Goal: Find specific page/section: Find specific page/section

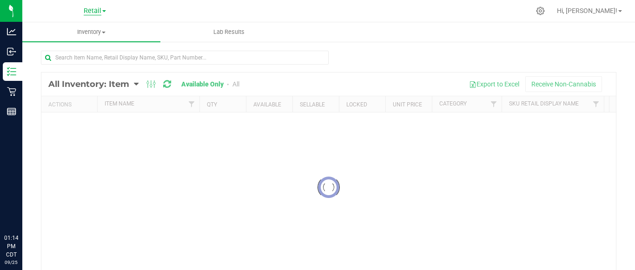
click at [88, 10] on span "Retail" at bounding box center [93, 11] width 18 height 8
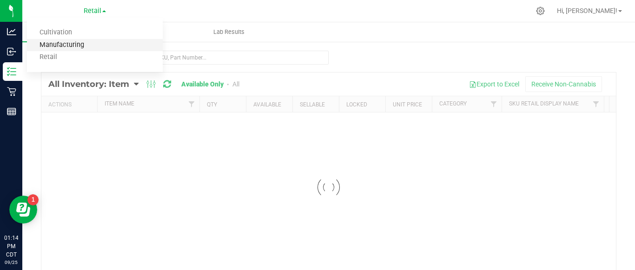
click at [91, 46] on link "Manufacturing" at bounding box center [95, 45] width 136 height 13
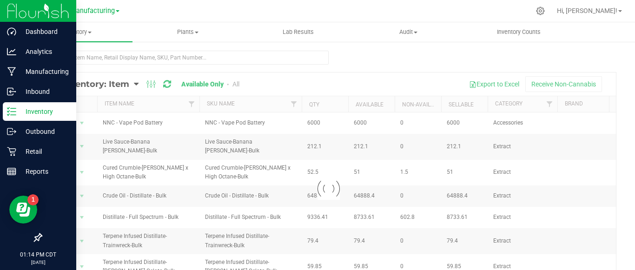
click at [13, 112] on line at bounding box center [13, 112] width 5 height 0
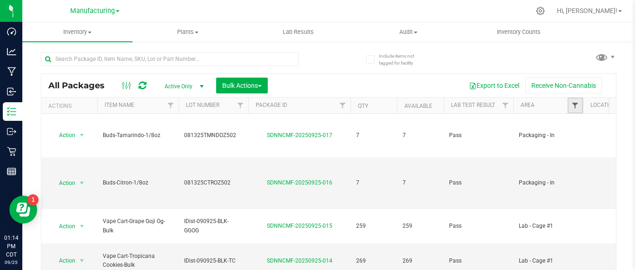
click at [573, 106] on span "Filter" at bounding box center [574, 105] width 7 height 7
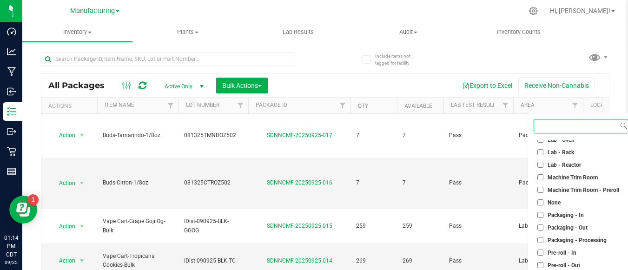
scroll to position [200, 0]
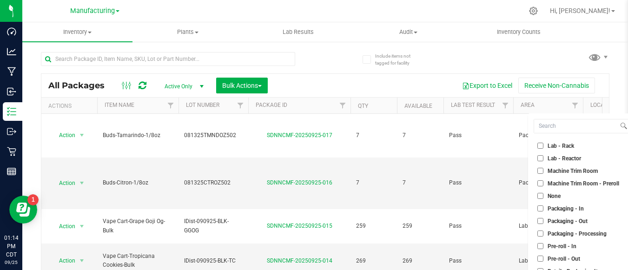
click at [557, 233] on span "Packaging - Processing" at bounding box center [577, 234] width 59 height 6
click at [544, 233] on input "Packaging - Processing" at bounding box center [540, 234] width 6 height 6
checkbox input "true"
click at [560, 225] on li "Packaging - Out" at bounding box center [582, 221] width 96 height 10
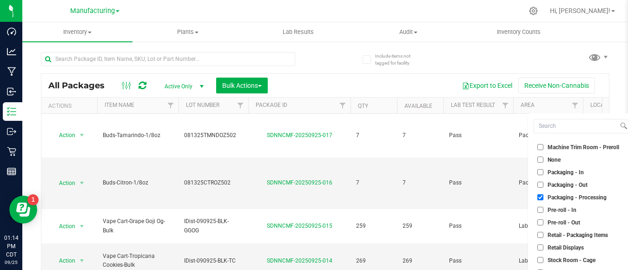
scroll to position [238, 0]
click at [558, 183] on span "Packaging - Out" at bounding box center [568, 184] width 40 height 6
click at [544, 183] on input "Packaging - Out" at bounding box center [540, 184] width 6 height 6
checkbox input "true"
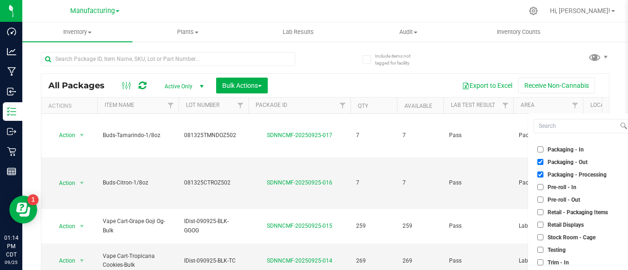
scroll to position [53, 0]
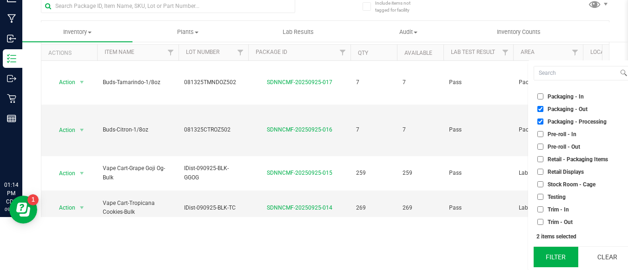
click at [557, 252] on button "Filter" at bounding box center [556, 257] width 45 height 20
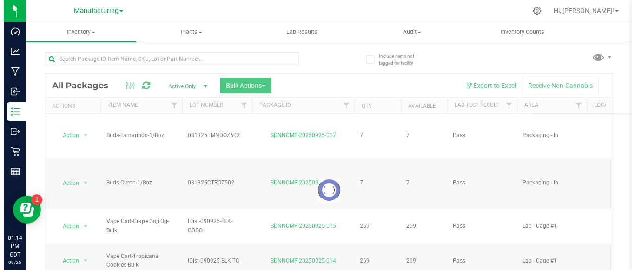
scroll to position [0, 0]
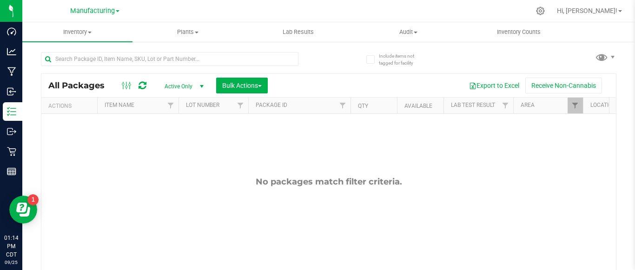
click at [492, 13] on div at bounding box center [348, 11] width 364 height 18
